Goal: Transaction & Acquisition: Purchase product/service

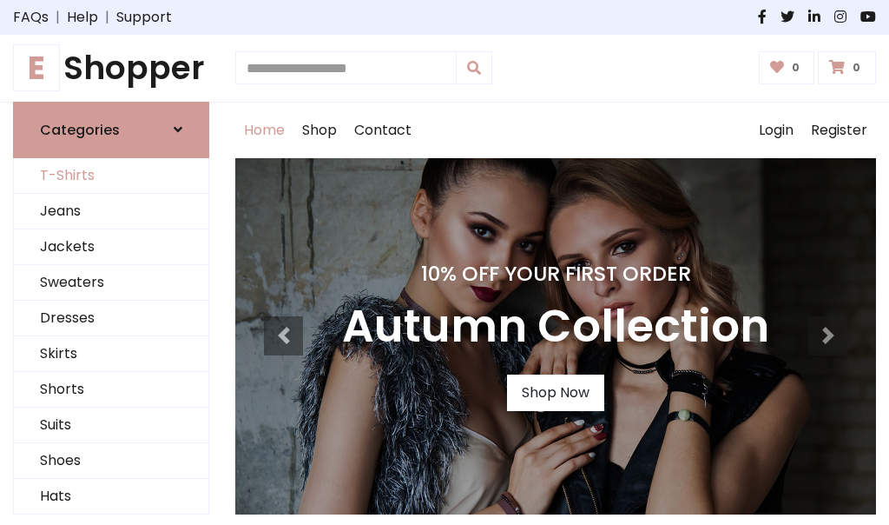
click at [111, 175] on link "T-Shirts" at bounding box center [111, 176] width 195 height 36
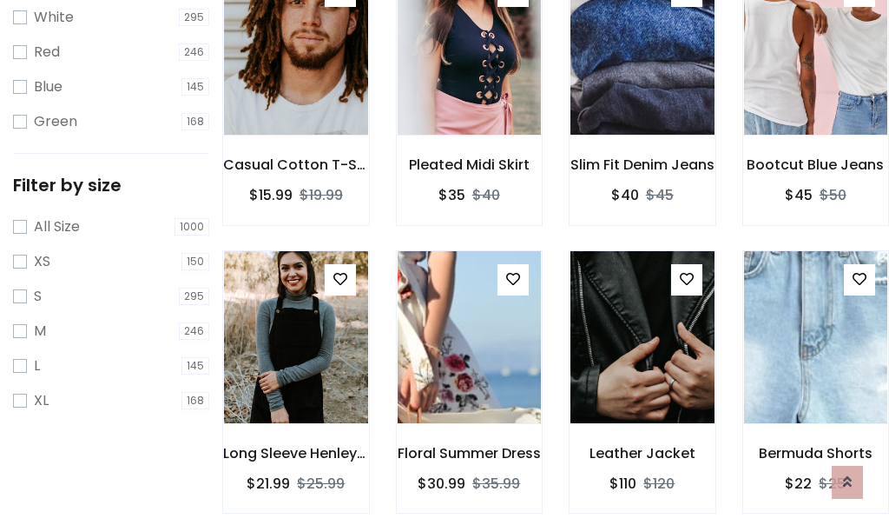
scroll to position [31, 0]
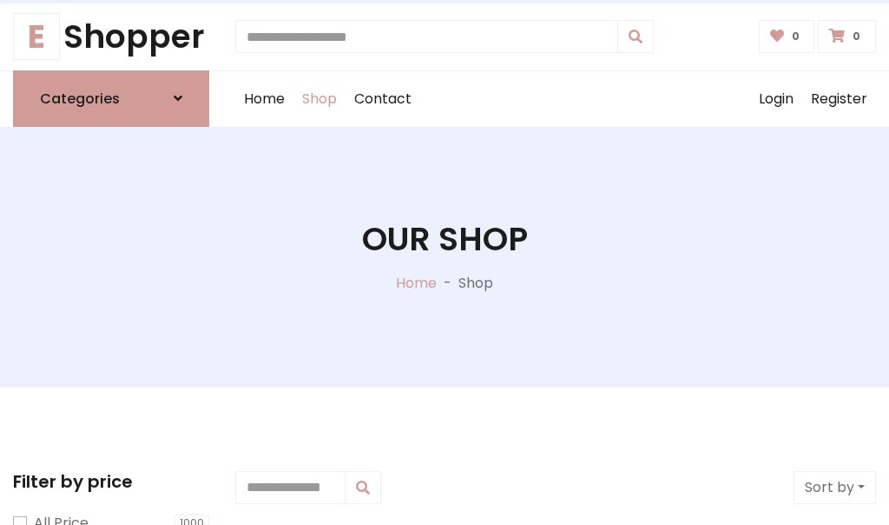
click at [445, 256] on h1 "Our Shop" at bounding box center [445, 239] width 166 height 39
click at [556, 98] on div "Home Shop Contact Log out Login Register" at bounding box center [555, 99] width 641 height 56
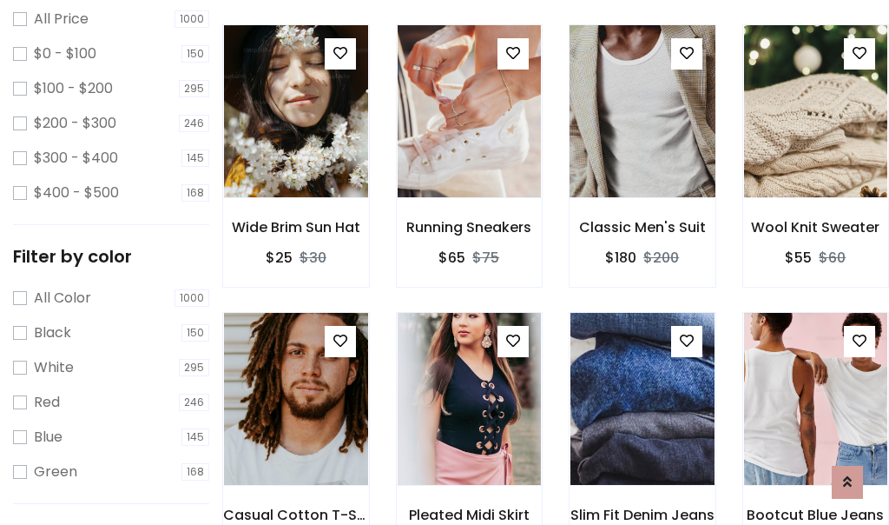
click at [642, 142] on img at bounding box center [642, 111] width 173 height 417
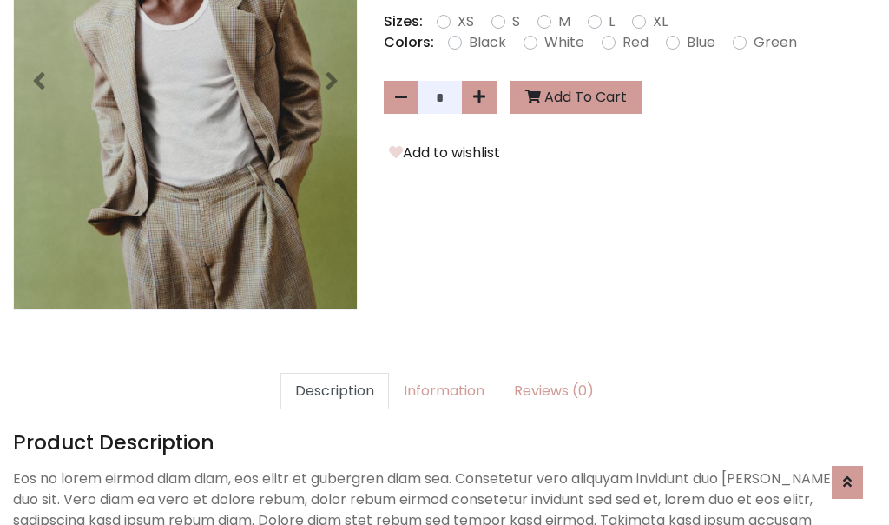
scroll to position [425, 0]
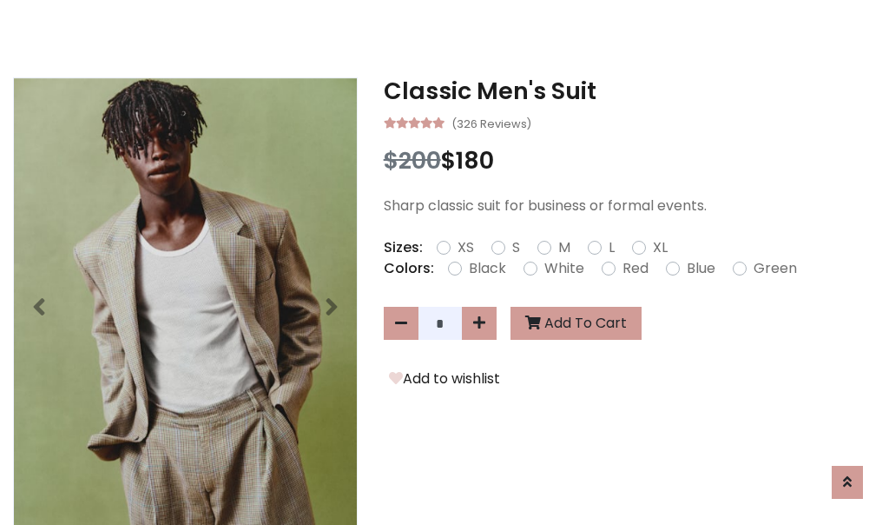
click at [630, 90] on h3 "Classic Men's Suit" at bounding box center [630, 91] width 493 height 28
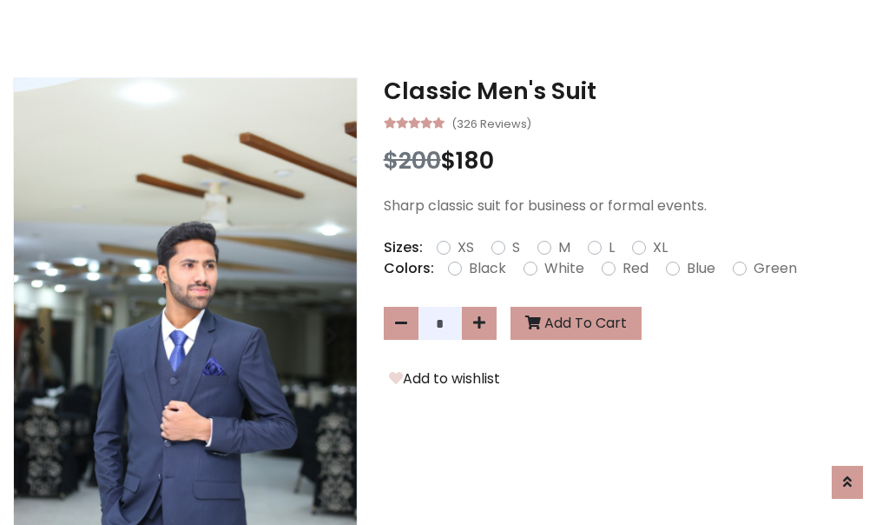
click at [630, 90] on h3 "Classic Men's Suit" at bounding box center [630, 91] width 493 height 28
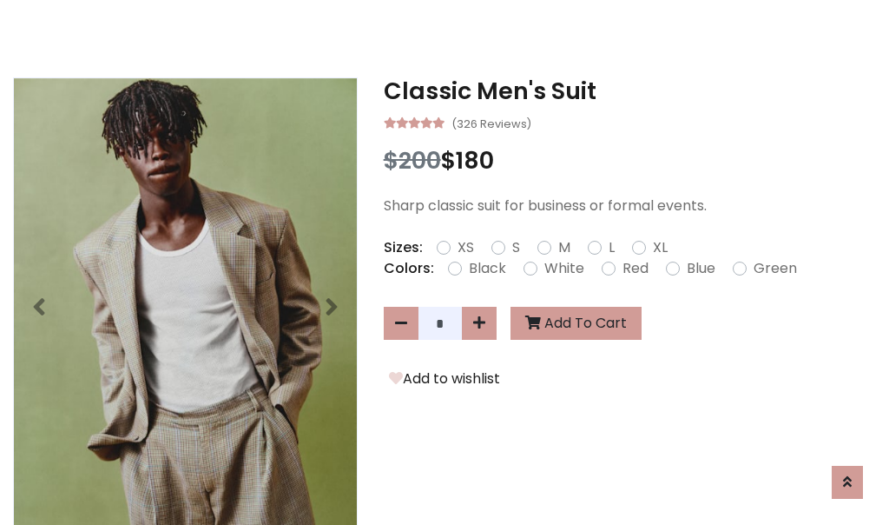
click at [630, 90] on h3 "Classic Men's Suit" at bounding box center [630, 91] width 493 height 28
